Goal: Use online tool/utility: Utilize a website feature to perform a specific function

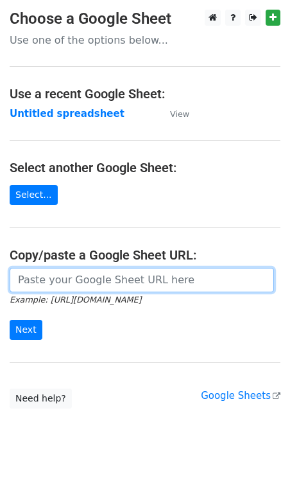
click at [51, 284] on input "url" at bounding box center [142, 280] width 265 height 24
paste input "[URL][DOMAIN_NAME]"
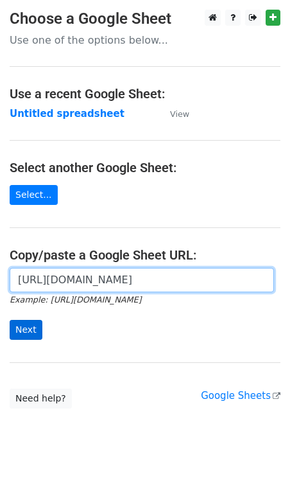
type input "[URL][DOMAIN_NAME]"
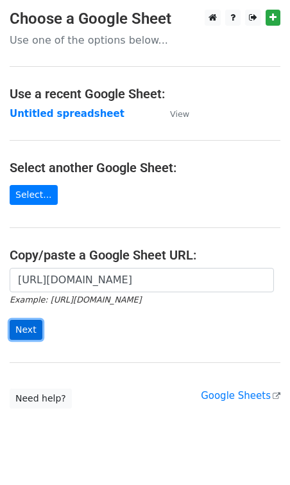
click at [28, 321] on input "Next" at bounding box center [26, 330] width 33 height 20
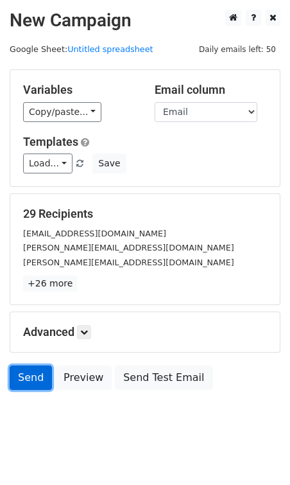
click at [38, 382] on link "Send" at bounding box center [31, 378] width 42 height 24
click at [33, 378] on link "Send" at bounding box center [31, 378] width 42 height 24
